Goal: Transaction & Acquisition: Book appointment/travel/reservation

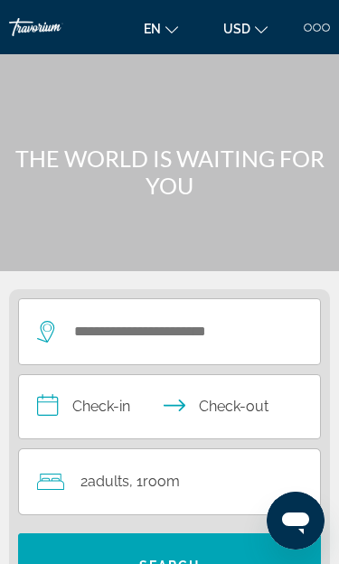
click at [317, 24] on div at bounding box center [317, 28] width 8 height 8
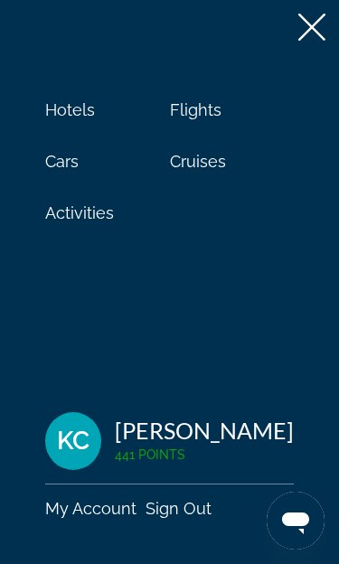
click at [209, 157] on span "Cruises" at bounding box center [198, 161] width 56 height 19
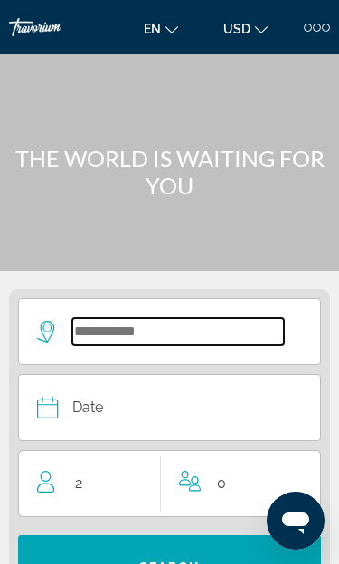
click at [232, 328] on input "Select cruise destination" at bounding box center [178, 331] width 212 height 27
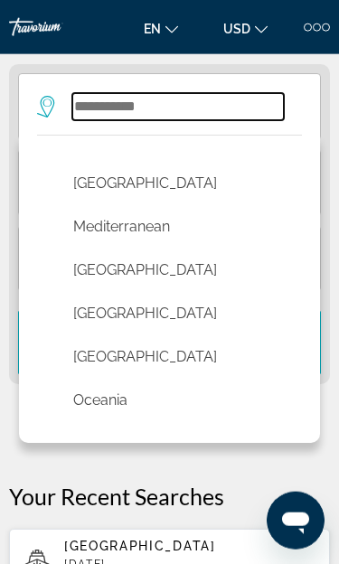
scroll to position [780, 0]
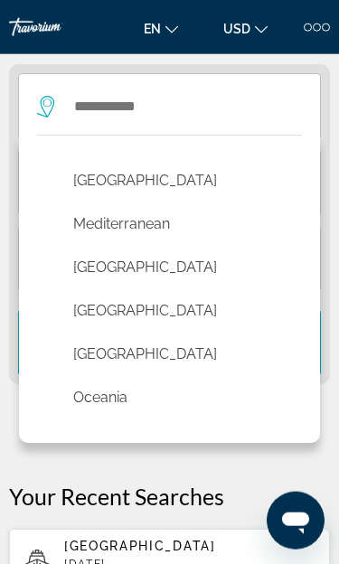
click at [177, 222] on button "Mediterranean" at bounding box center [174, 224] width 220 height 34
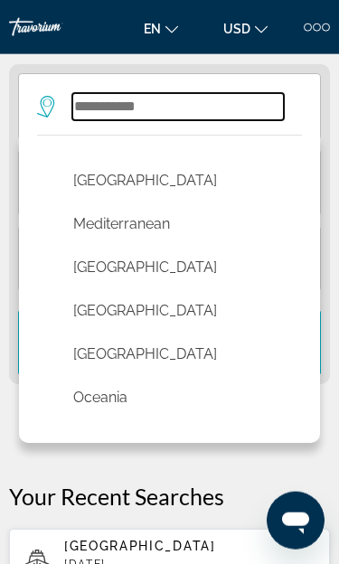
type input "**********"
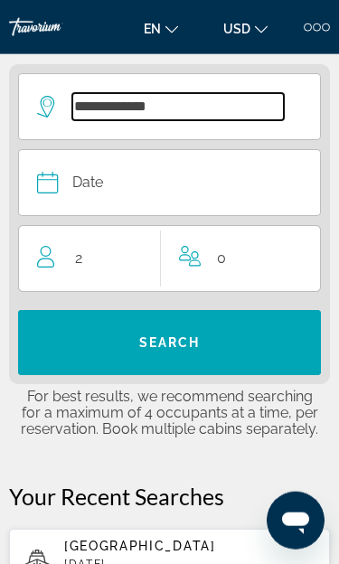
scroll to position [226, 0]
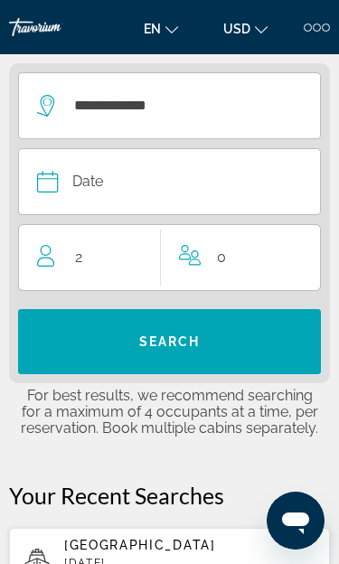
click at [238, 198] on button "Date January February March April May June July August September October Novemb…" at bounding box center [160, 181] width 247 height 65
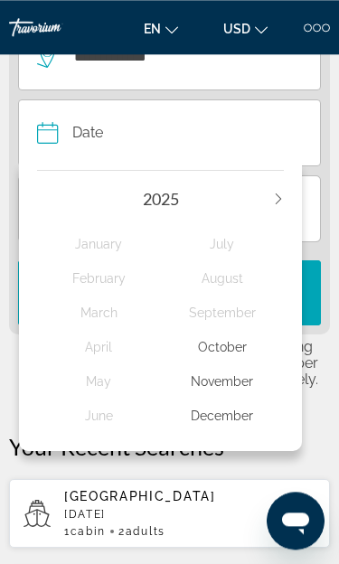
scroll to position [273, 0]
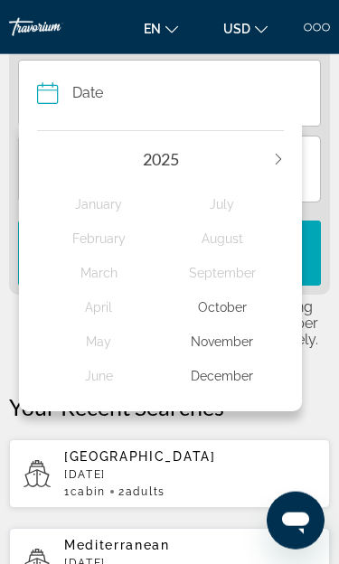
click at [288, 154] on div "[DATE] February March April May June July August September October November Dec…" at bounding box center [160, 266] width 283 height 290
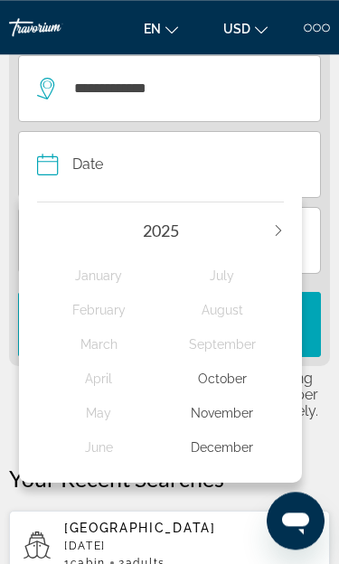
scroll to position [226, 0]
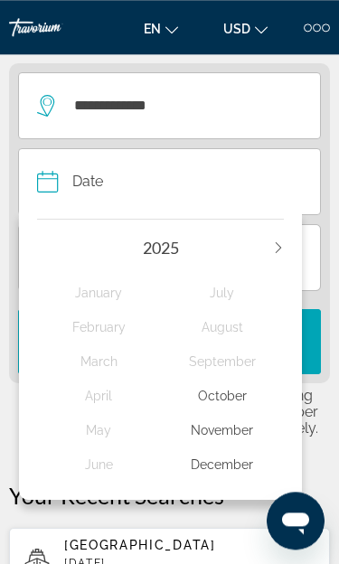
click at [286, 241] on div "[DATE] February March April May June July August September October November Dec…" at bounding box center [160, 355] width 283 height 290
click at [288, 247] on div "[DATE] February March April May June July August September October November Dec…" at bounding box center [160, 355] width 283 height 290
click at [283, 251] on icon "Next year" at bounding box center [278, 247] width 11 height 11
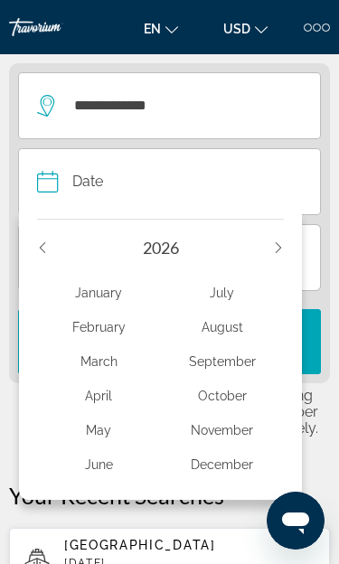
click at [241, 354] on div "September" at bounding box center [223, 361] width 124 height 33
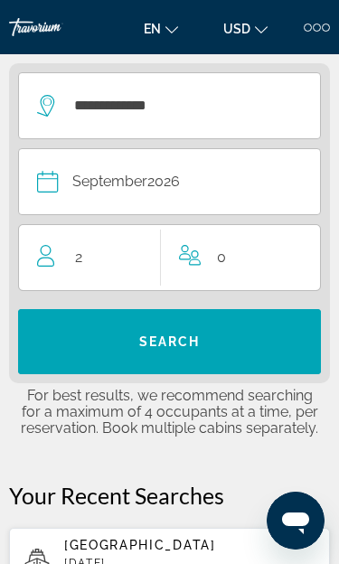
click at [241, 336] on span "Search" at bounding box center [169, 341] width 303 height 43
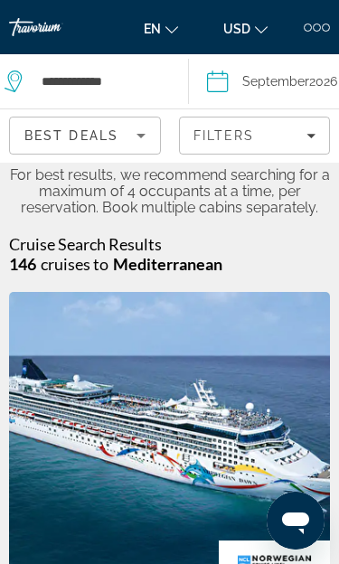
click at [311, 133] on icon "Filters" at bounding box center [311, 135] width 9 height 9
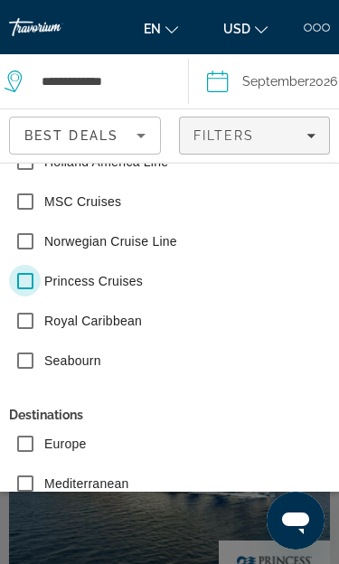
scroll to position [180, 0]
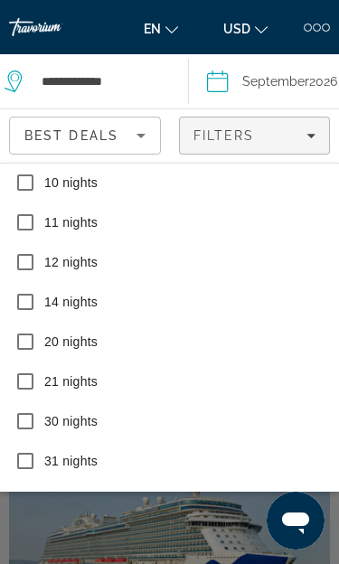
scroll to position [684, 0]
click at [226, 527] on span "Show Results" at bounding box center [216, 520] width 121 height 14
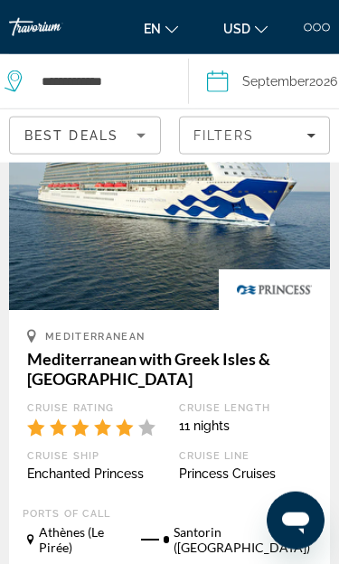
scroll to position [272, 0]
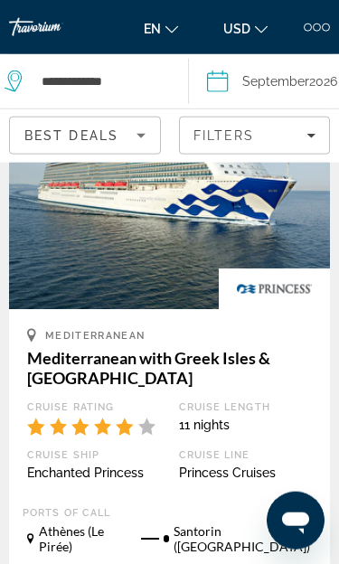
click at [307, 128] on div "Filters" at bounding box center [255, 135] width 123 height 14
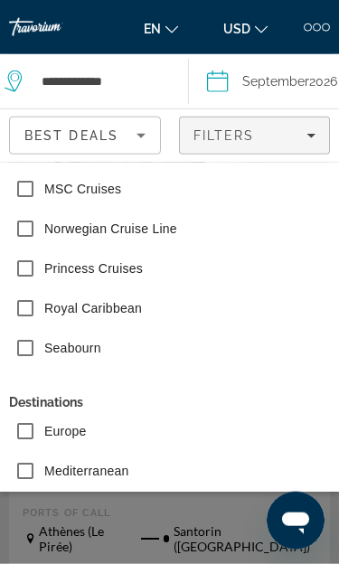
scroll to position [198, 0]
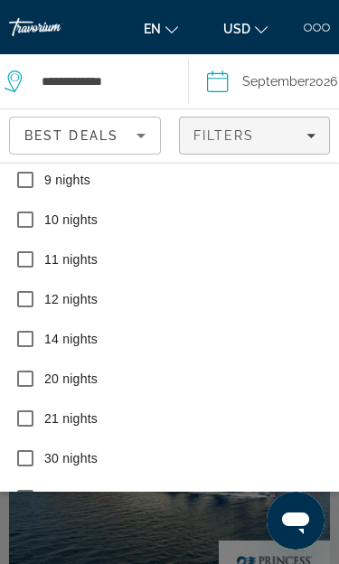
scroll to position [646, 0]
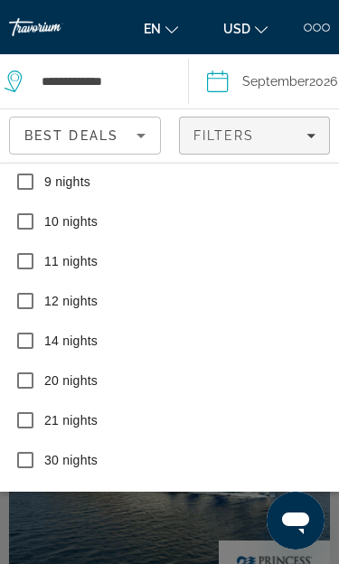
click at [212, 543] on span "Search widget" at bounding box center [217, 557] width 148 height 43
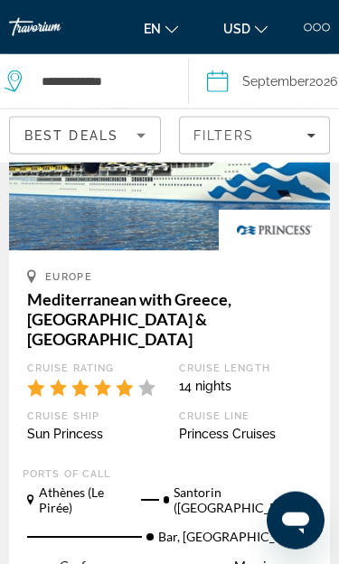
scroll to position [4814, 0]
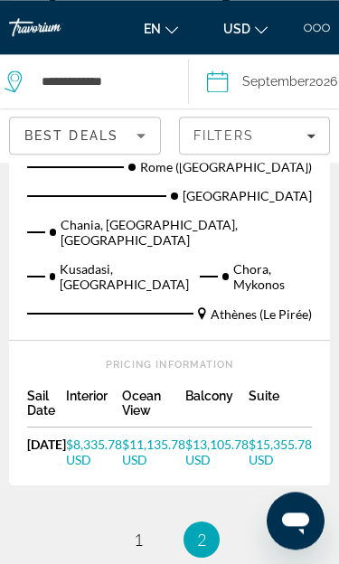
scroll to position [1942, 0]
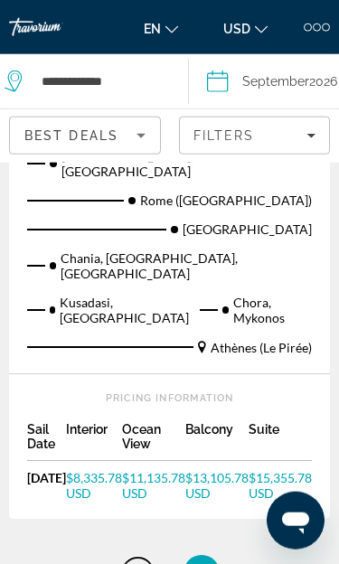
click at [145, 558] on link "page 1" at bounding box center [138, 574] width 32 height 32
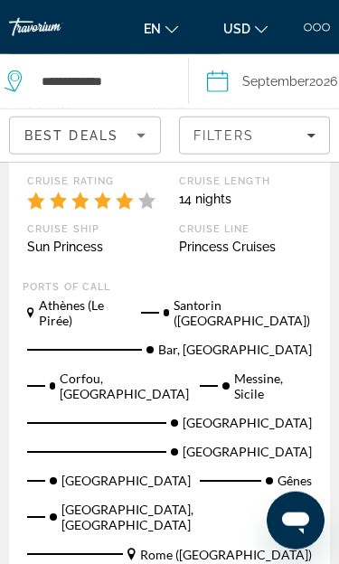
scroll to position [5032, 0]
